Goal: Task Accomplishment & Management: Manage account settings

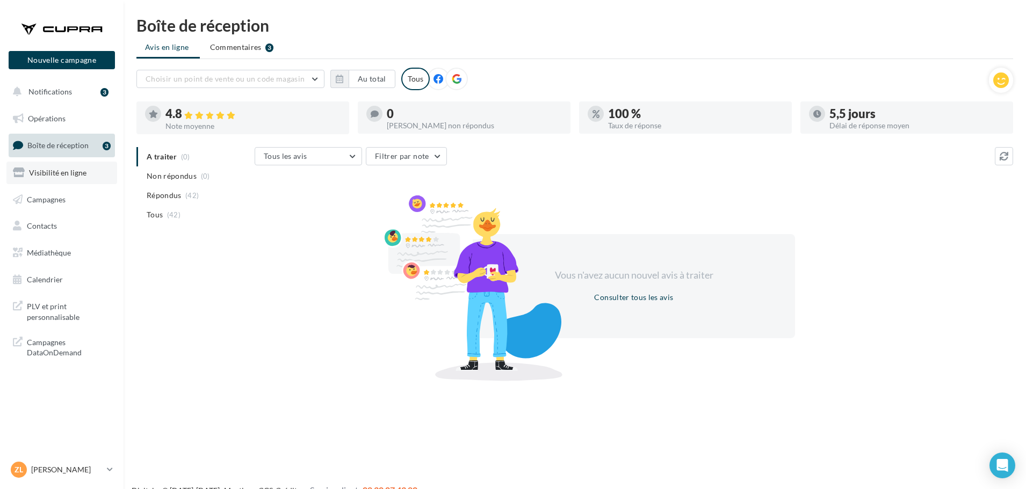
click at [66, 177] on span "Visibilité en ligne" at bounding box center [57, 172] width 57 height 9
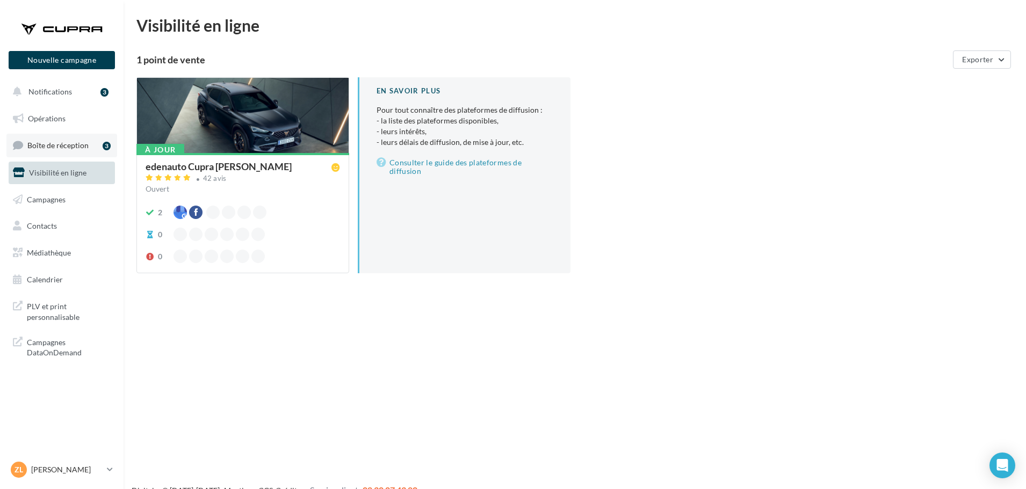
click at [74, 148] on span "Boîte de réception" at bounding box center [57, 145] width 61 height 9
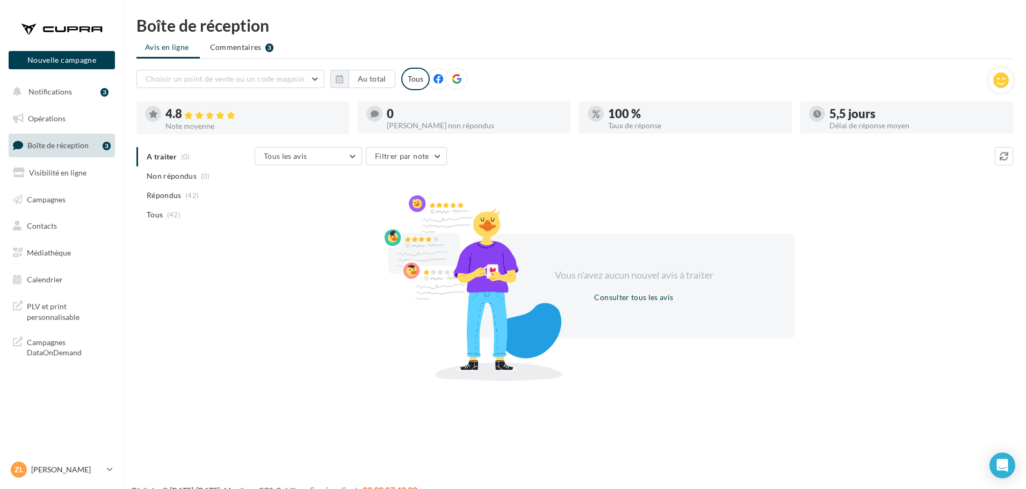
click at [874, 339] on div "Vous n'avez aucun nouvel avis à traiter Consulter tous les avis" at bounding box center [634, 286] width 758 height 173
click at [709, 170] on div "Tous les avis Tous les avis Avis avec commentaire Avis sans commentaire Filtrer…" at bounding box center [634, 262] width 758 height 230
click at [678, 73] on div "Choisir un point de vente ou un code magasin 0071 - edenauto Cupra Pau Lons Au …" at bounding box center [562, 79] width 852 height 23
click at [757, 370] on div "Vous n'avez aucun nouvel avis à traiter Consulter tous les avis" at bounding box center [634, 286] width 758 height 173
click at [60, 461] on link "Zl Zélie Bautista cupra_pau" at bounding box center [62, 470] width 106 height 20
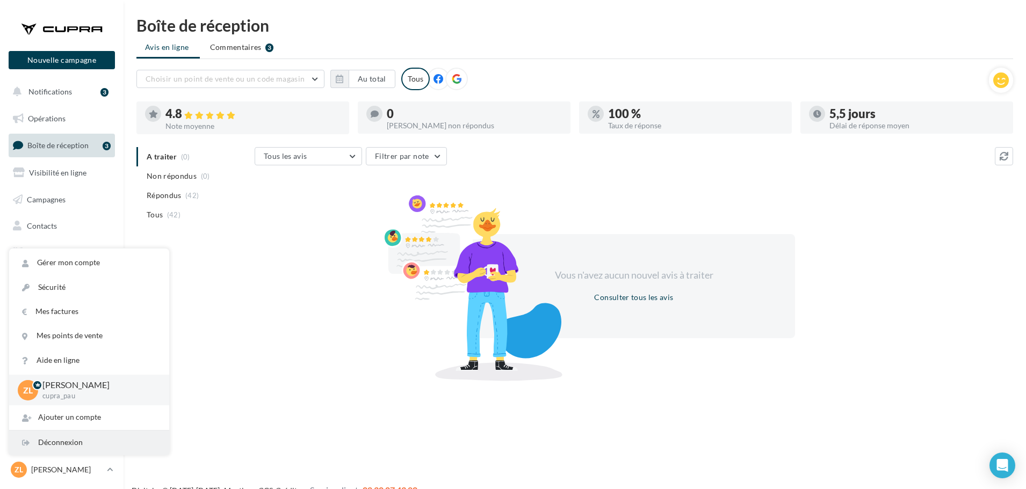
click at [70, 438] on div "Déconnexion" at bounding box center [89, 443] width 160 height 24
